Goal: Information Seeking & Learning: Find specific page/section

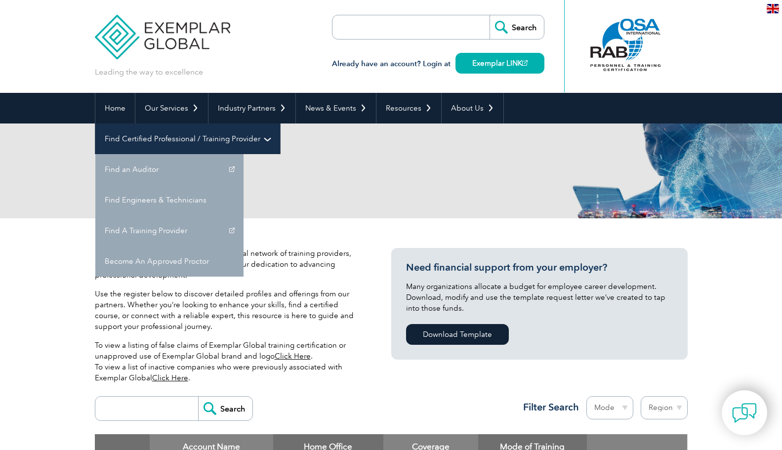
click at [280, 124] on link "Find Certified Professional / Training Provider" at bounding box center [187, 139] width 185 height 31
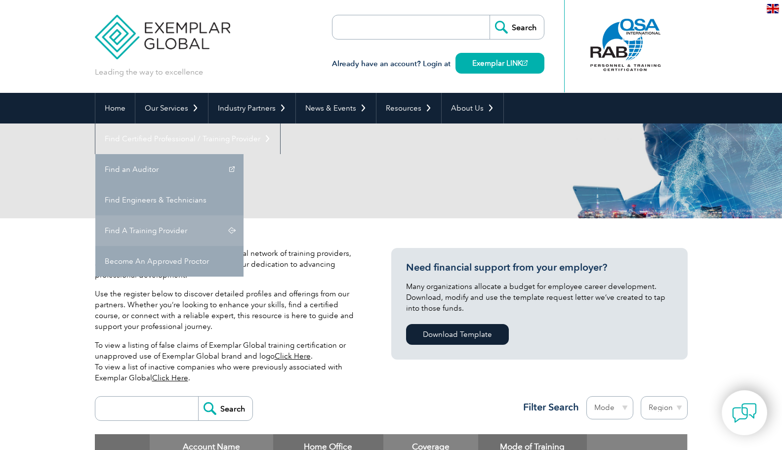
click at [244, 215] on link "Find A Training Provider" at bounding box center [169, 230] width 148 height 31
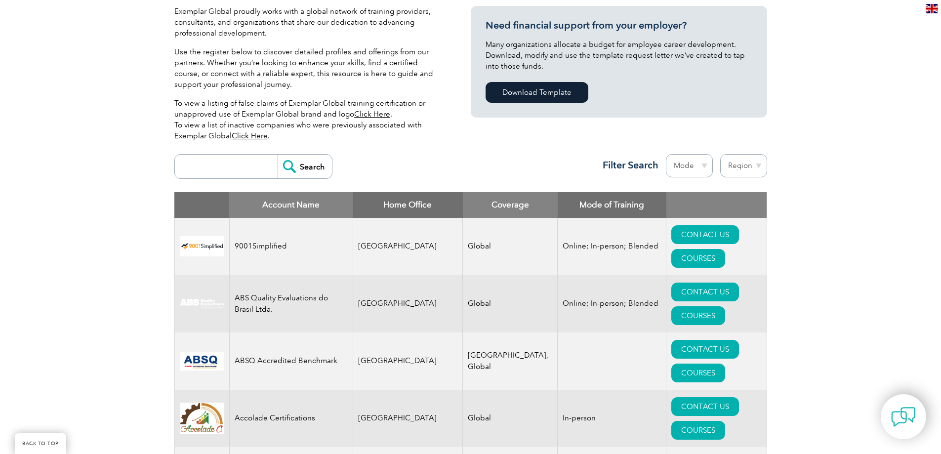
scroll to position [198, 0]
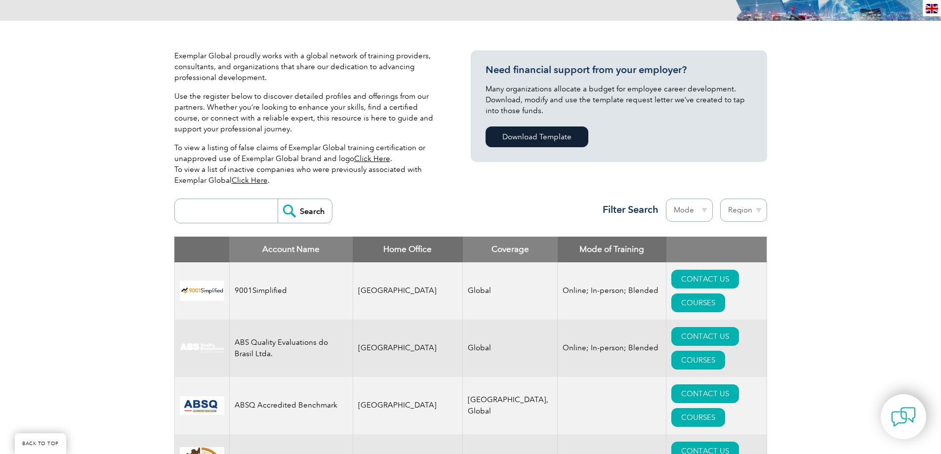
click at [749, 211] on select "Region Australia Bahrain Bangladesh Brazil Canada Colombia Dominican Republic E…" at bounding box center [743, 210] width 47 height 23
select select "[GEOGRAPHIC_DATA]"
click at [720, 199] on select "Region Australia Bahrain Bangladesh Brazil Canada Colombia Dominican Republic E…" at bounding box center [743, 210] width 47 height 23
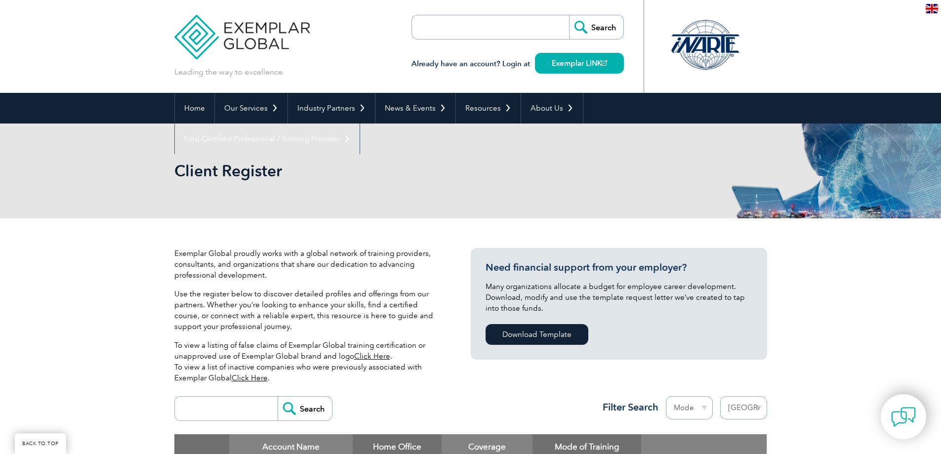
select select "[GEOGRAPHIC_DATA]"
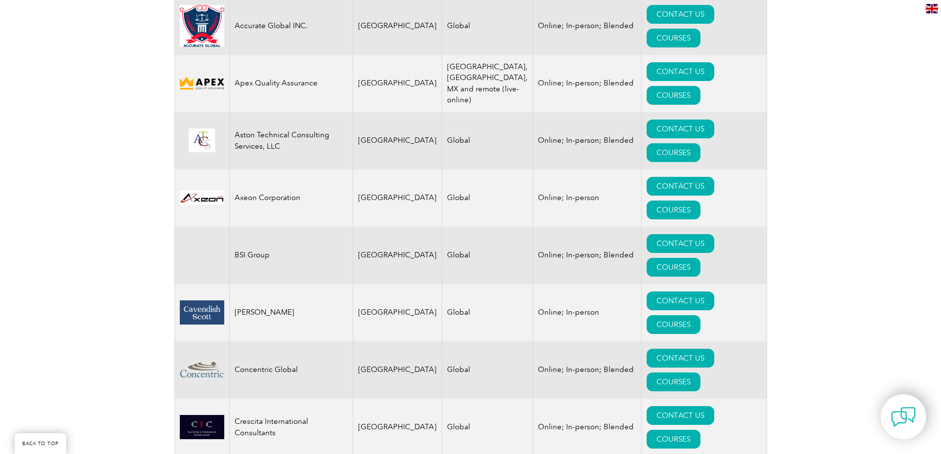
scroll to position [335, 0]
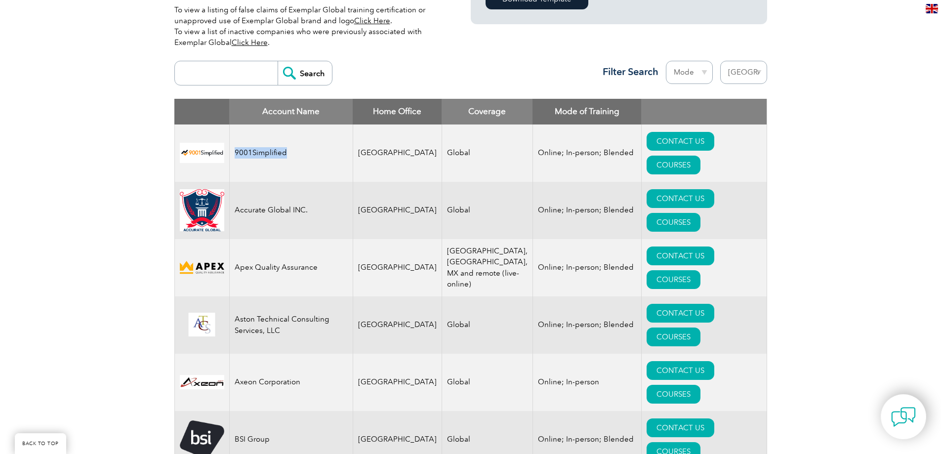
drag, startPoint x: 234, startPoint y: 142, endPoint x: 287, endPoint y: 143, distance: 52.9
click at [287, 143] on td "9001Simplified" at bounding box center [291, 153] width 124 height 57
drag, startPoint x: 303, startPoint y: 184, endPoint x: 232, endPoint y: 185, distance: 71.2
click at [232, 185] on td "Accurate Global INC." at bounding box center [291, 210] width 124 height 57
click at [294, 187] on td "Accurate Global INC." at bounding box center [291, 210] width 124 height 57
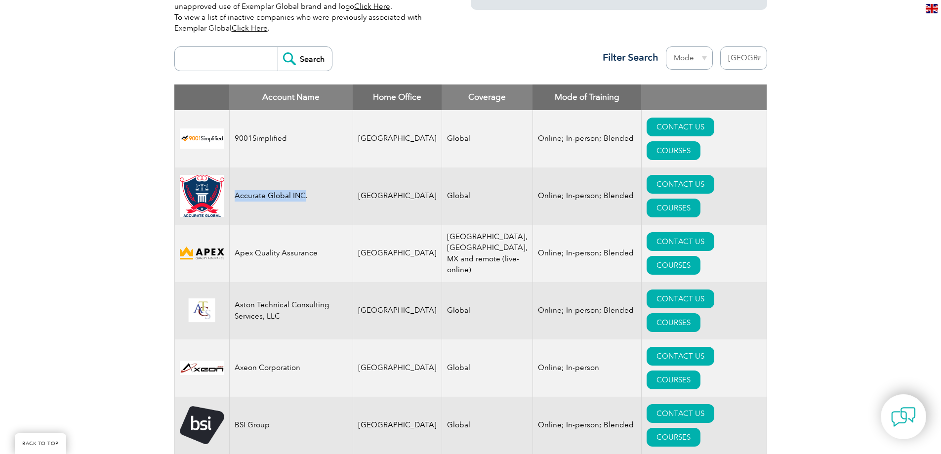
scroll to position [286, 0]
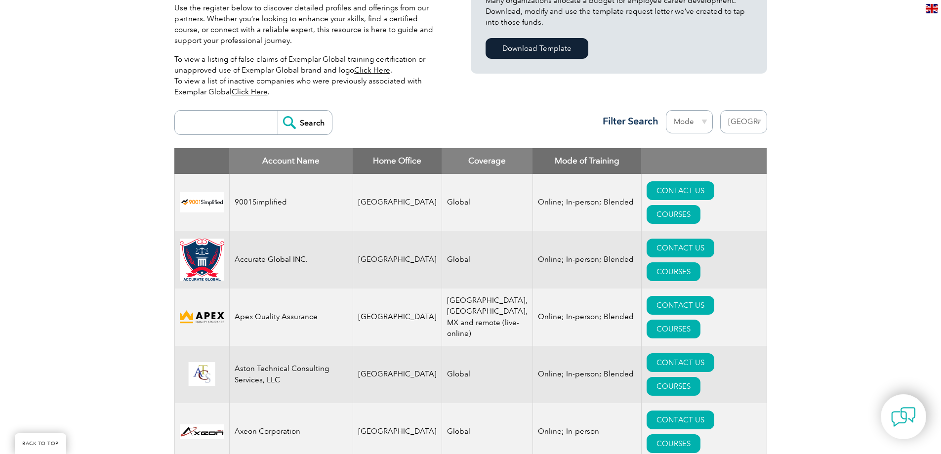
click at [252, 289] on td "Apex Quality Assurance" at bounding box center [291, 317] width 124 height 57
drag, startPoint x: 235, startPoint y: 284, endPoint x: 313, endPoint y: 281, distance: 77.6
click at [313, 289] on td "Apex Quality Assurance" at bounding box center [291, 317] width 124 height 57
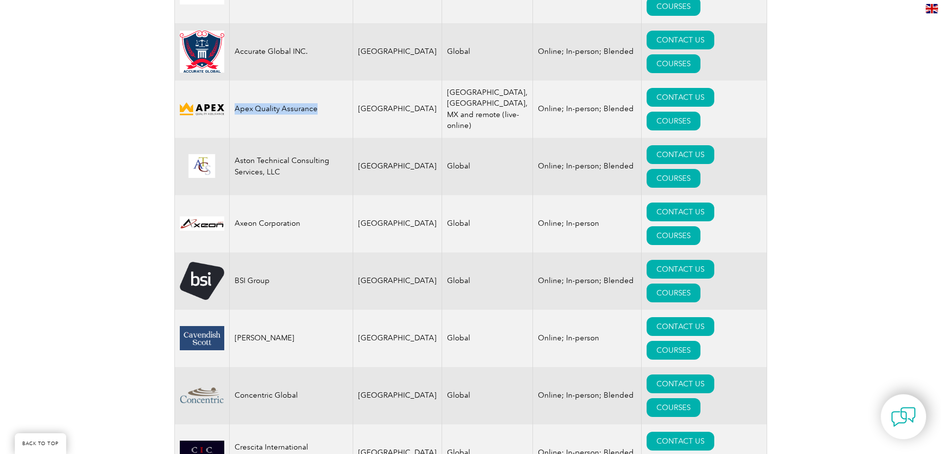
scroll to position [543, 0]
